Goal: Task Accomplishment & Management: Use online tool/utility

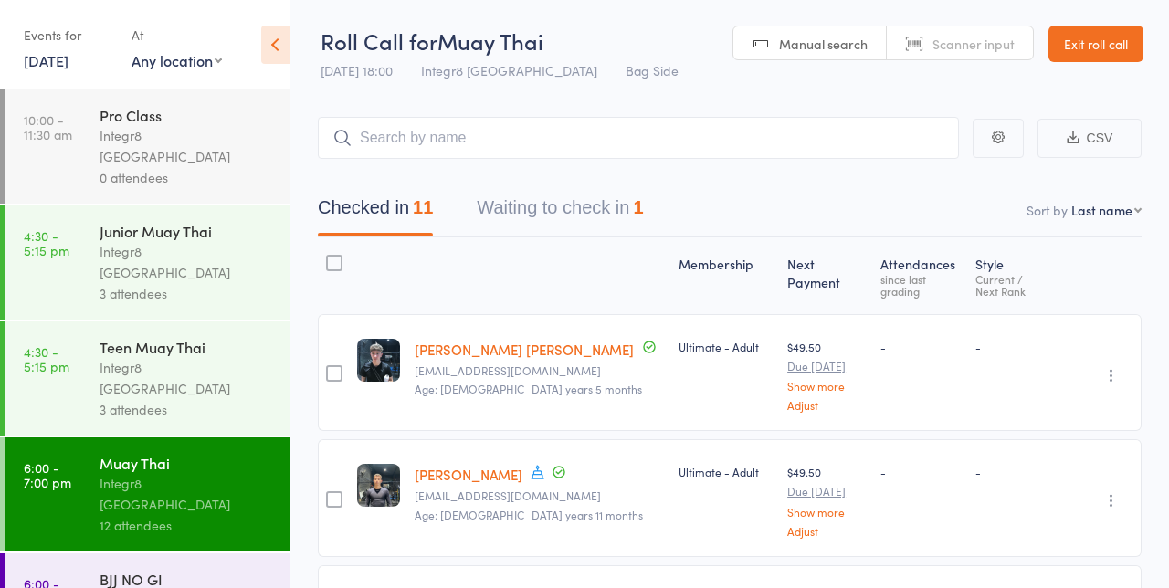
click at [530, 466] on icon at bounding box center [538, 472] width 16 height 16
click at [656, 84] on header "Roll Call for Muay Thai [DATE] 18:00 Integr8 Cheltenham Bag Side Manual search …" at bounding box center [729, 45] width 879 height 90
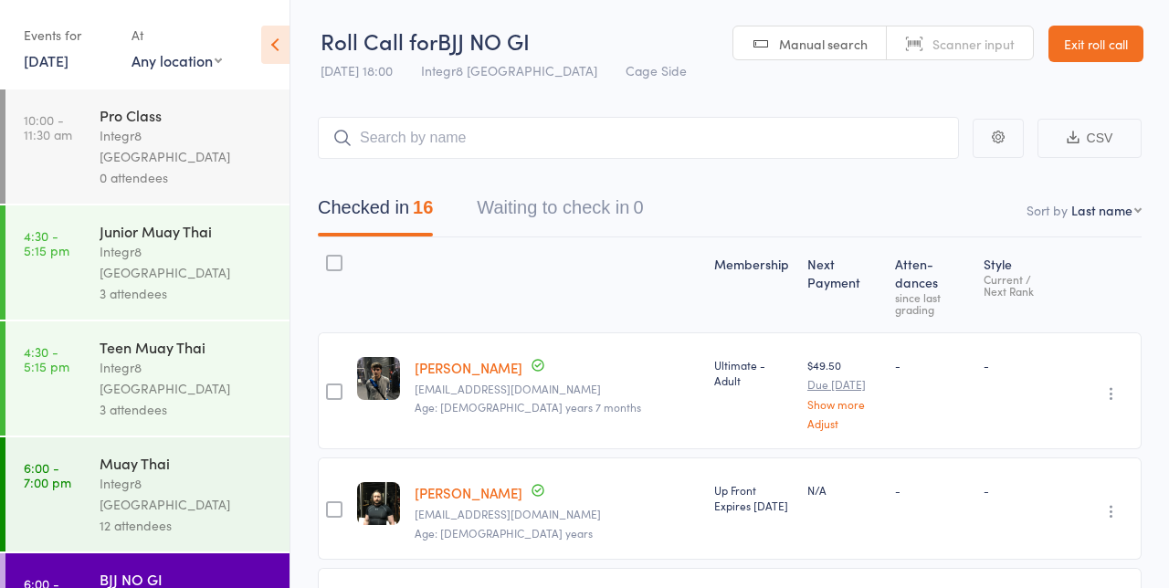
click at [660, 42] on header "Roll Call for BJJ NO GI [DATE] 18:00 Integr8 Cheltenham Cage Side Manual search…" at bounding box center [729, 45] width 879 height 90
click at [416, 142] on input "search" at bounding box center [638, 138] width 641 height 42
type input "[PERSON_NAME]"
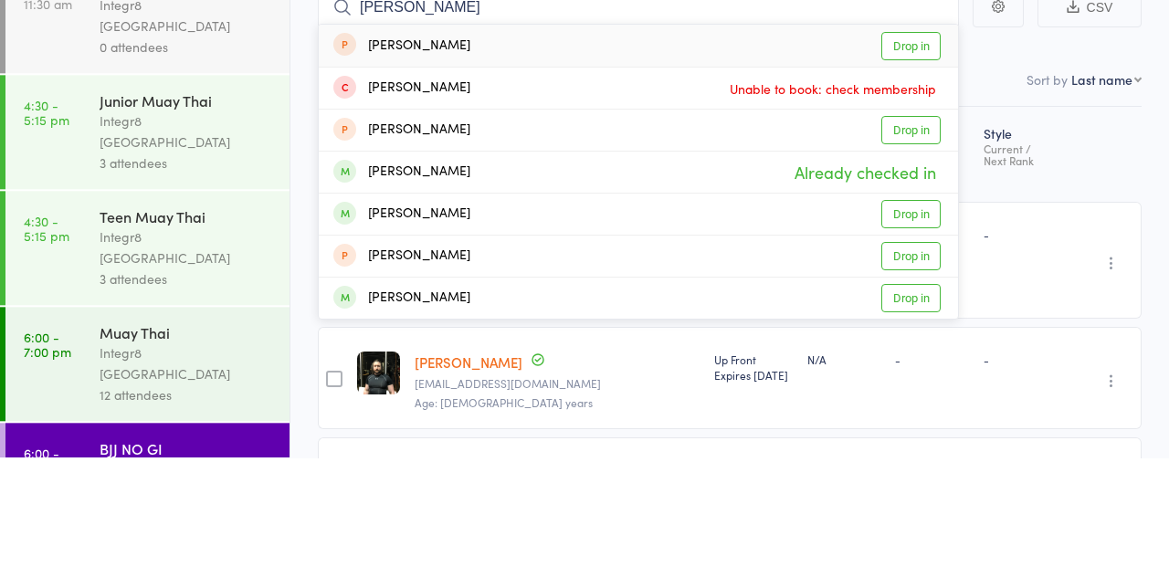
click at [922, 347] on link "Drop in" at bounding box center [910, 345] width 59 height 28
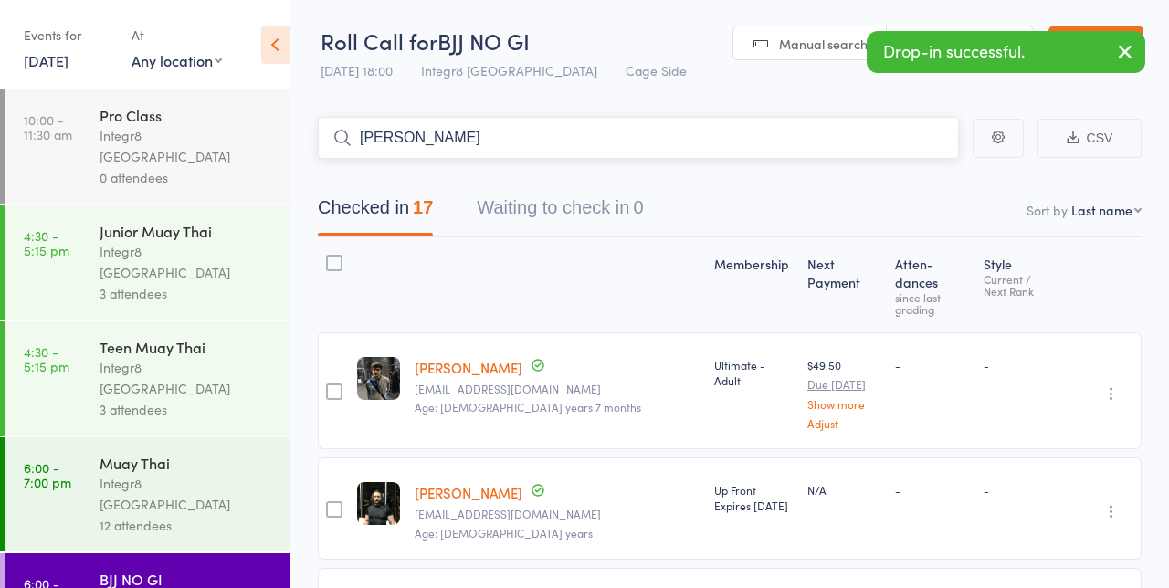
type input "[PERSON_NAME]"
